Goal: Use online tool/utility

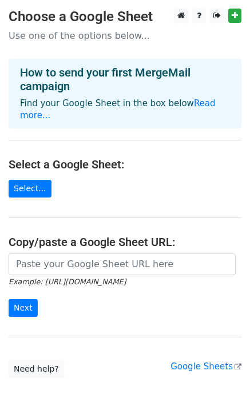
click at [123, 172] on main "Choose a Google Sheet Use one of the options below... How to send your first Me…" at bounding box center [125, 194] width 250 height 370
click at [26, 183] on link "Select..." at bounding box center [30, 189] width 43 height 18
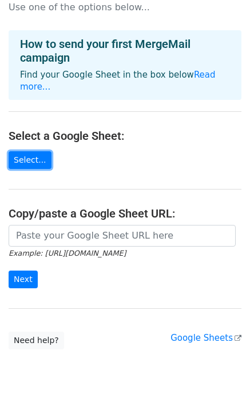
scroll to position [37, 0]
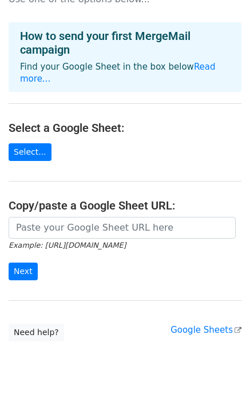
click at [214, 324] on div "Google Sheets" at bounding box center [205, 330] width 71 height 13
click at [213, 325] on link "Google Sheets" at bounding box center [205, 330] width 71 height 10
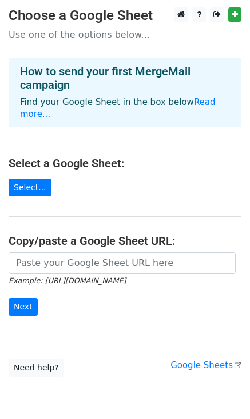
scroll to position [0, 0]
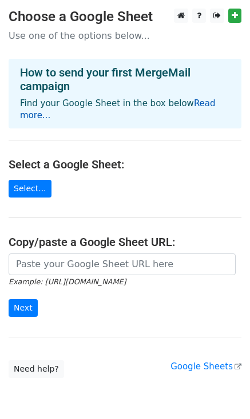
click at [204, 106] on link "Read more..." at bounding box center [117, 109] width 195 height 22
